Goal: Find specific page/section: Find specific page/section

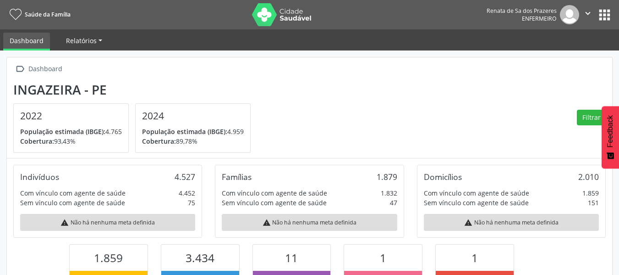
click at [83, 43] on span "Relatórios" at bounding box center [81, 40] width 31 height 9
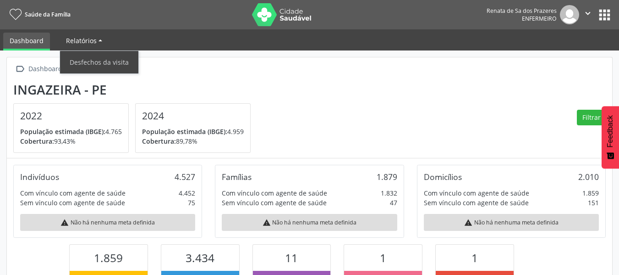
scroll to position [152, 202]
click at [40, 44] on link "Dashboard" at bounding box center [26, 42] width 47 height 18
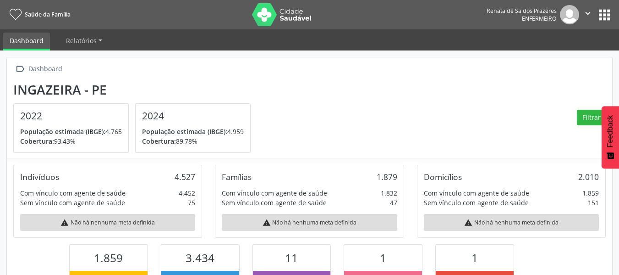
click at [40, 44] on link "Dashboard" at bounding box center [26, 42] width 47 height 18
click at [21, 12] on icon at bounding box center [16, 14] width 12 height 11
click at [38, 39] on link "Dashboard" at bounding box center [26, 42] width 47 height 18
drag, startPoint x: 38, startPoint y: 39, endPoint x: 48, endPoint y: 38, distance: 10.6
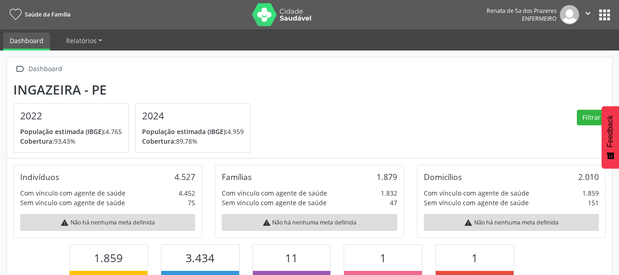
click at [38, 38] on link "Dashboard" at bounding box center [26, 42] width 47 height 18
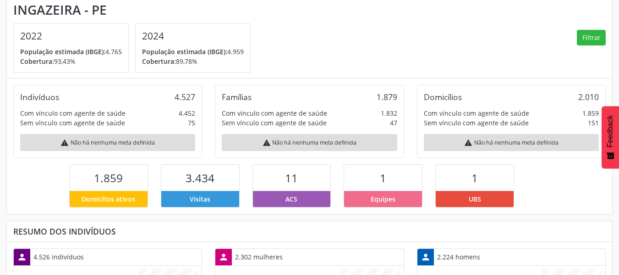
scroll to position [0, 0]
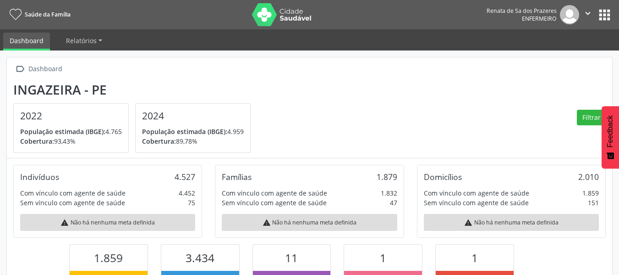
click at [604, 20] on button "apps" at bounding box center [605, 15] width 16 height 16
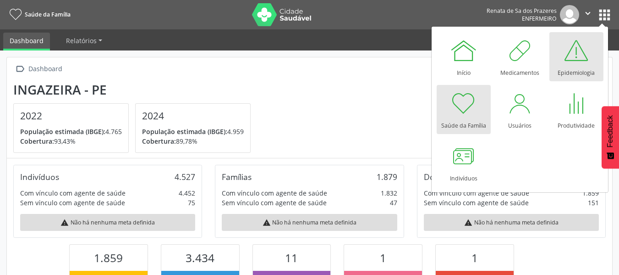
click at [562, 69] on div "Epidemiologia" at bounding box center [576, 70] width 37 height 12
